Goal: Communication & Community: Answer question/provide support

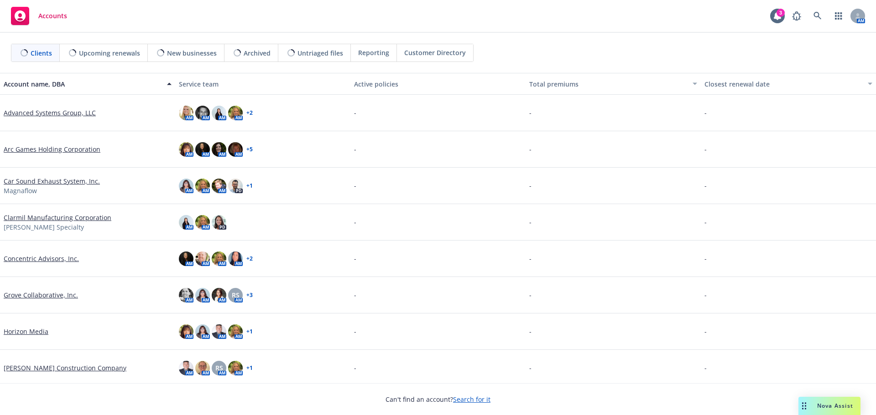
click at [803, 402] on div "Drag to move" at bounding box center [803, 406] width 11 height 18
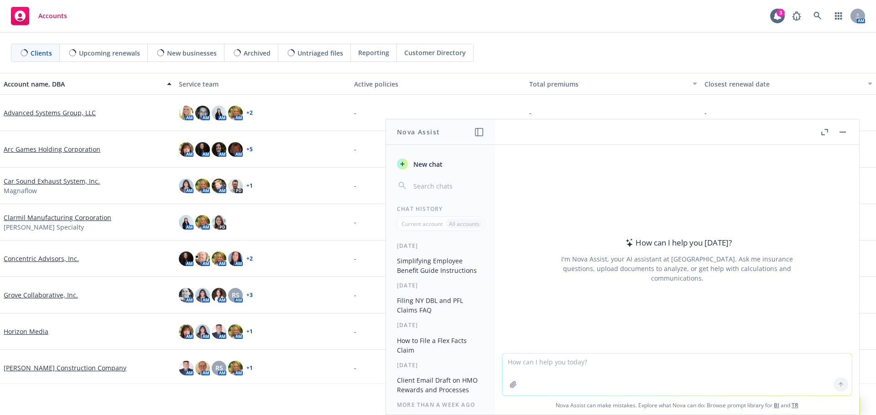
click at [692, 374] on textarea at bounding box center [676, 375] width 349 height 42
paste textarea "Los nuevos empleados pueden inscribirse en cualquier momento dentro de los 30 d…"
type textarea "can you translate to english Los nuevos empleados pueden inscribirse en cualqui…"
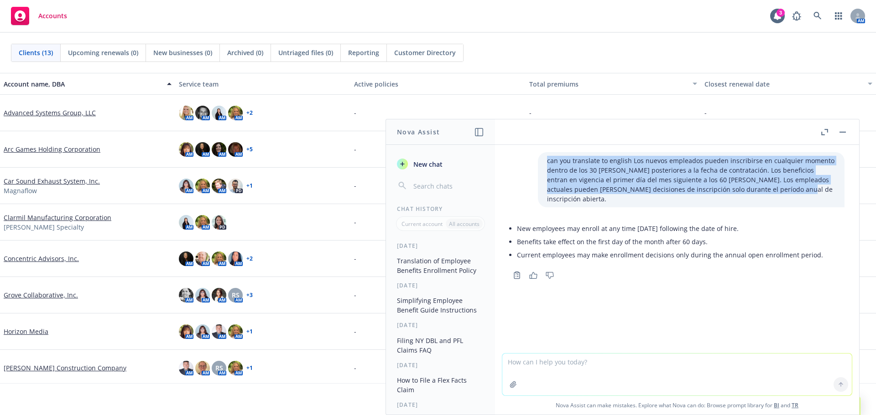
drag, startPoint x: 752, startPoint y: 190, endPoint x: 531, endPoint y: 157, distance: 222.7
click at [538, 157] on div "can you translate to english Los nuevos empleados pueden inscribirse en cualqui…" at bounding box center [691, 179] width 306 height 55
click at [577, 180] on p "can you translate to english Los nuevos empleados pueden inscribirse en cualqui…" at bounding box center [691, 180] width 288 height 48
drag, startPoint x: 623, startPoint y: 161, endPoint x: 777, endPoint y: 187, distance: 156.5
click at [777, 187] on p "can you translate to english Los nuevos empleados pueden inscribirse en cualqui…" at bounding box center [691, 180] width 288 height 48
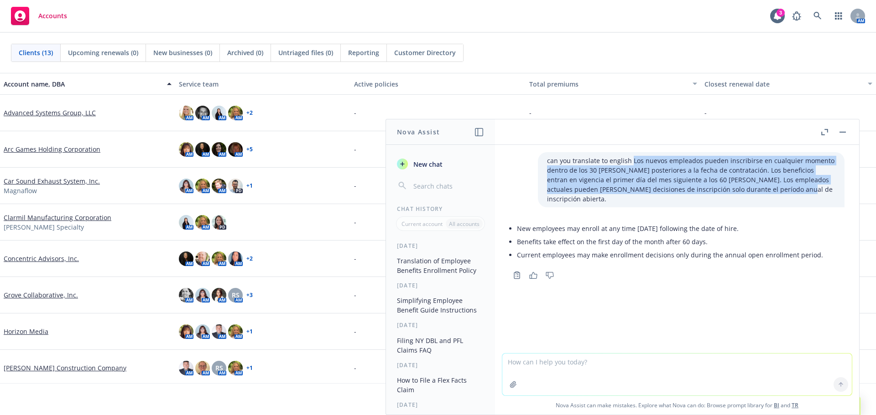
copy p "Los nuevos empleados pueden inscribirse en cualquier momento dentro de los 30 d…"
click at [564, 178] on p "can you translate to english Los nuevos empleados pueden inscribirse en cualqui…" at bounding box center [691, 180] width 288 height 48
drag, startPoint x: 740, startPoint y: 188, endPoint x: 624, endPoint y: 161, distance: 119.1
click at [624, 161] on p "can you translate to english Los nuevos empleados pueden inscribirse en cualqui…" at bounding box center [691, 180] width 288 height 48
copy p "Los nuevos empleados pueden inscribirse en cualquier momento dentro de los 30 d…"
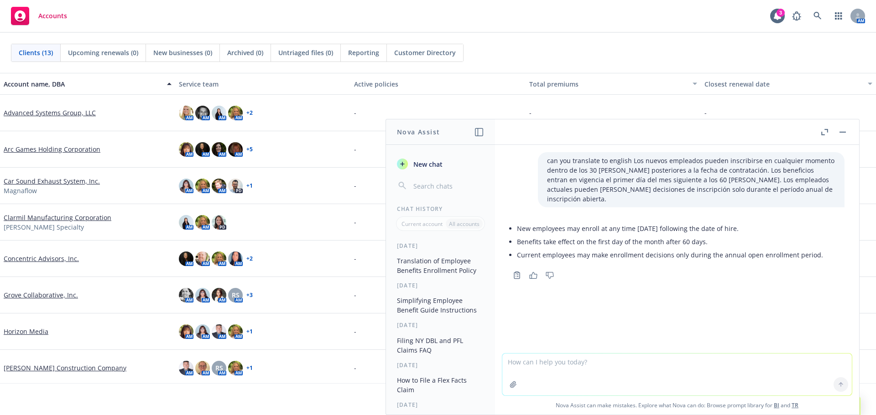
click at [630, 364] on textarea at bounding box center [676, 375] width 349 height 42
type textarea "can you translate to spanish"
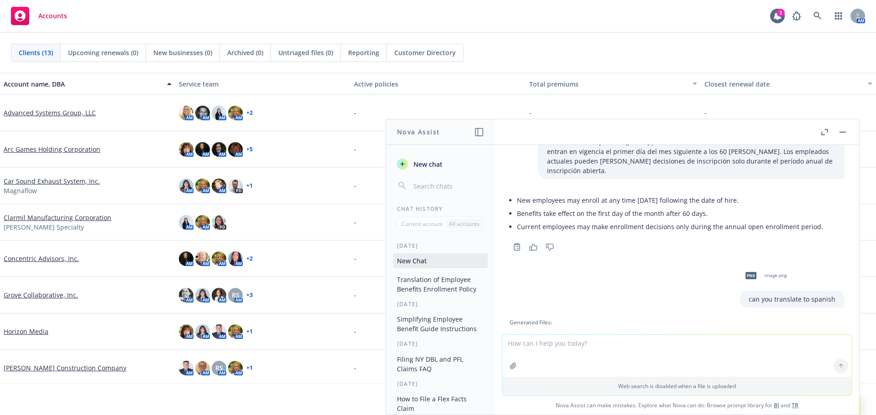
scroll to position [111, 0]
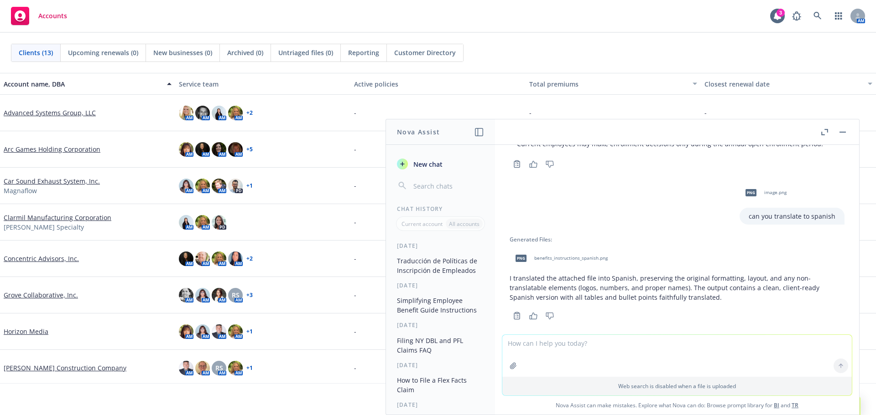
click at [549, 247] on div "png benefits_instructions_spanish.png" at bounding box center [559, 258] width 100 height 23
click at [370, 394] on div "Can't find an account? Search for it" at bounding box center [438, 394] width 876 height 21
click at [836, 131] on div at bounding box center [833, 132] width 29 height 11
click at [839, 132] on rect "button" at bounding box center [842, 132] width 6 height 1
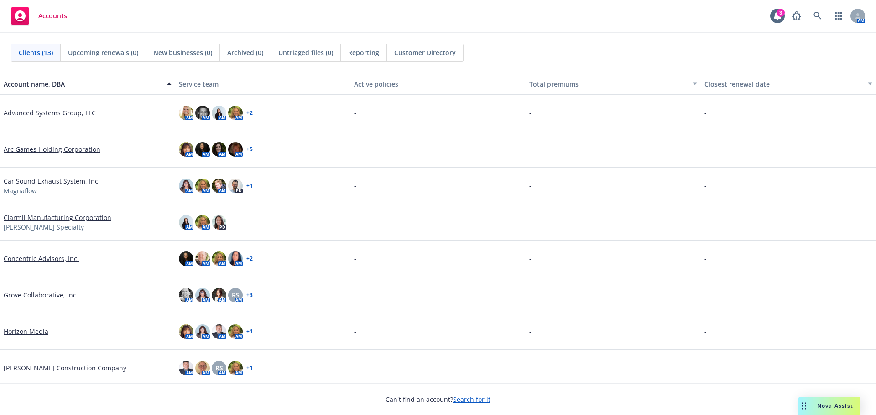
click at [685, 332] on div "-" at bounding box center [612, 332] width 175 height 36
click at [612, 67] on div "Clients (13) Upcoming renewals (0) New businesses (0) Archived (0) Untriaged fi…" at bounding box center [438, 53] width 876 height 40
click at [805, 402] on div "Drag to move" at bounding box center [803, 406] width 11 height 18
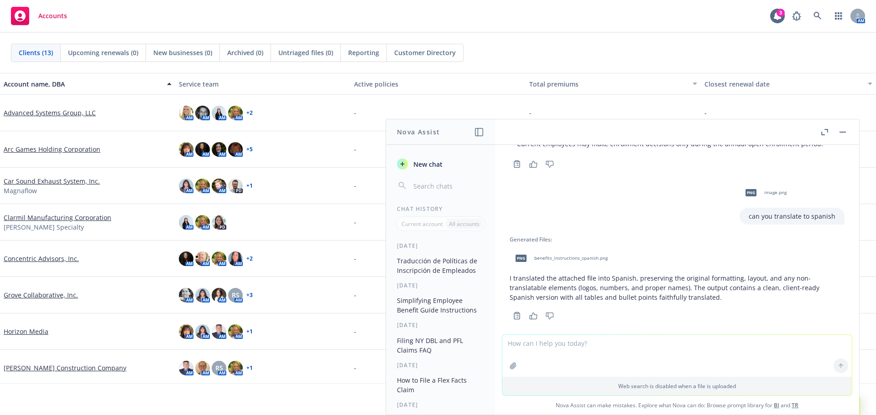
click at [739, 360] on textarea at bounding box center [676, 356] width 349 height 42
type textarea "H"
type textarea "C"
click at [556, 344] on textarea "Can you translate: Dental and Vision" at bounding box center [676, 355] width 349 height 43
type textarea "Can you translate to Spanish: Dental and Vision"
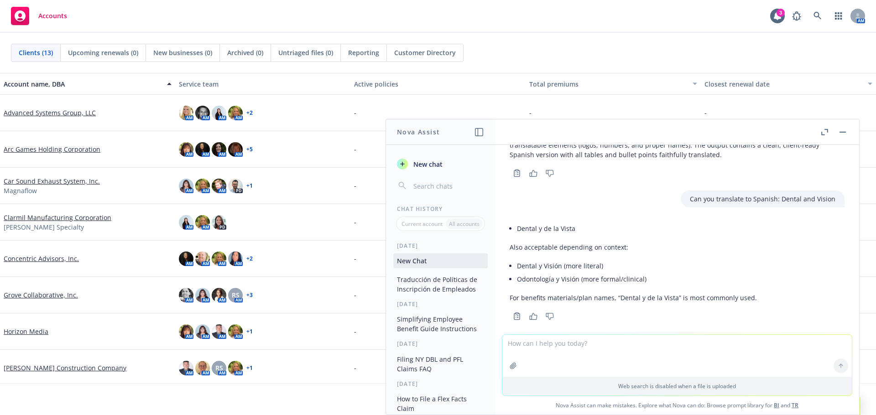
scroll to position [254, 0]
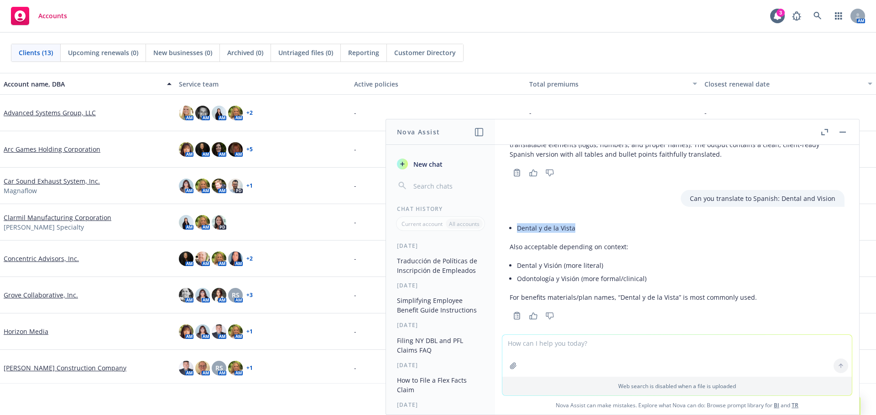
drag, startPoint x: 573, startPoint y: 219, endPoint x: 517, endPoint y: 214, distance: 55.9
click at [517, 222] on li "Dental y de la Vista" at bounding box center [637, 228] width 240 height 13
copy li "Dental y de la Vista"
click at [633, 363] on textarea at bounding box center [676, 356] width 349 height 42
type textarea "can you translate to spanish"
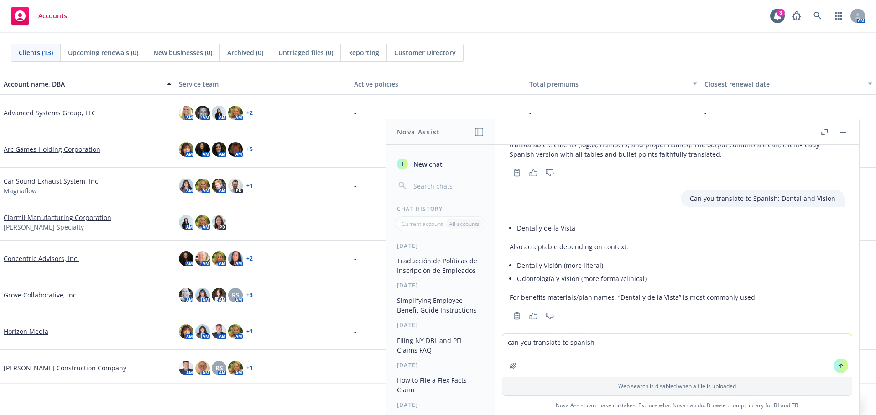
paste textarea
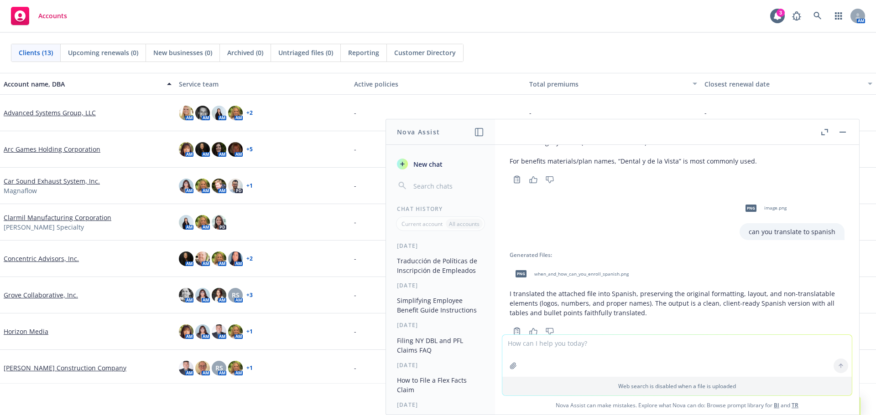
scroll to position [406, 0]
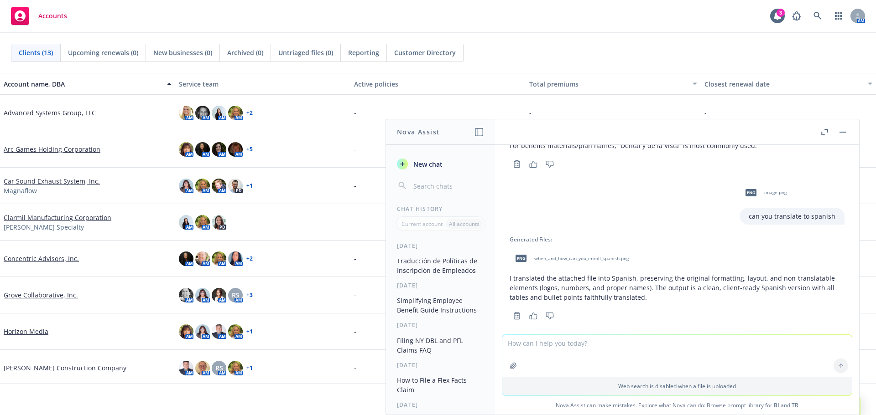
click at [582, 363] on textarea at bounding box center [676, 356] width 349 height 42
click at [533, 343] on icon "button" at bounding box center [535, 344] width 5 height 5
click at [674, 353] on textarea at bounding box center [676, 356] width 349 height 42
type textarea "Can you translate to Spanish: When and how can you enroll"
click at [732, 373] on textarea "Can you translate to Spanish: When and how can you enroll" at bounding box center [676, 355] width 349 height 43
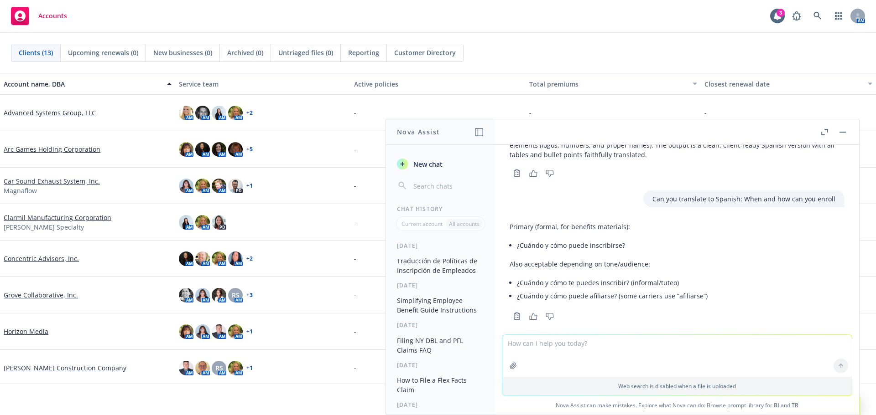
scroll to position [549, 0]
drag, startPoint x: 633, startPoint y: 238, endPoint x: 516, endPoint y: 239, distance: 117.2
click at [516, 239] on div "Primary (formal, for benefits materials): ¿Cuándo y cómo puede inscribirse? Als…" at bounding box center [608, 262] width 198 height 88
copy li "¿Cuándo y cómo puede inscribirse?"
click at [696, 259] on p "Also acceptable depending on tone/audience:" at bounding box center [608, 264] width 198 height 10
